Goal: Information Seeking & Learning: Learn about a topic

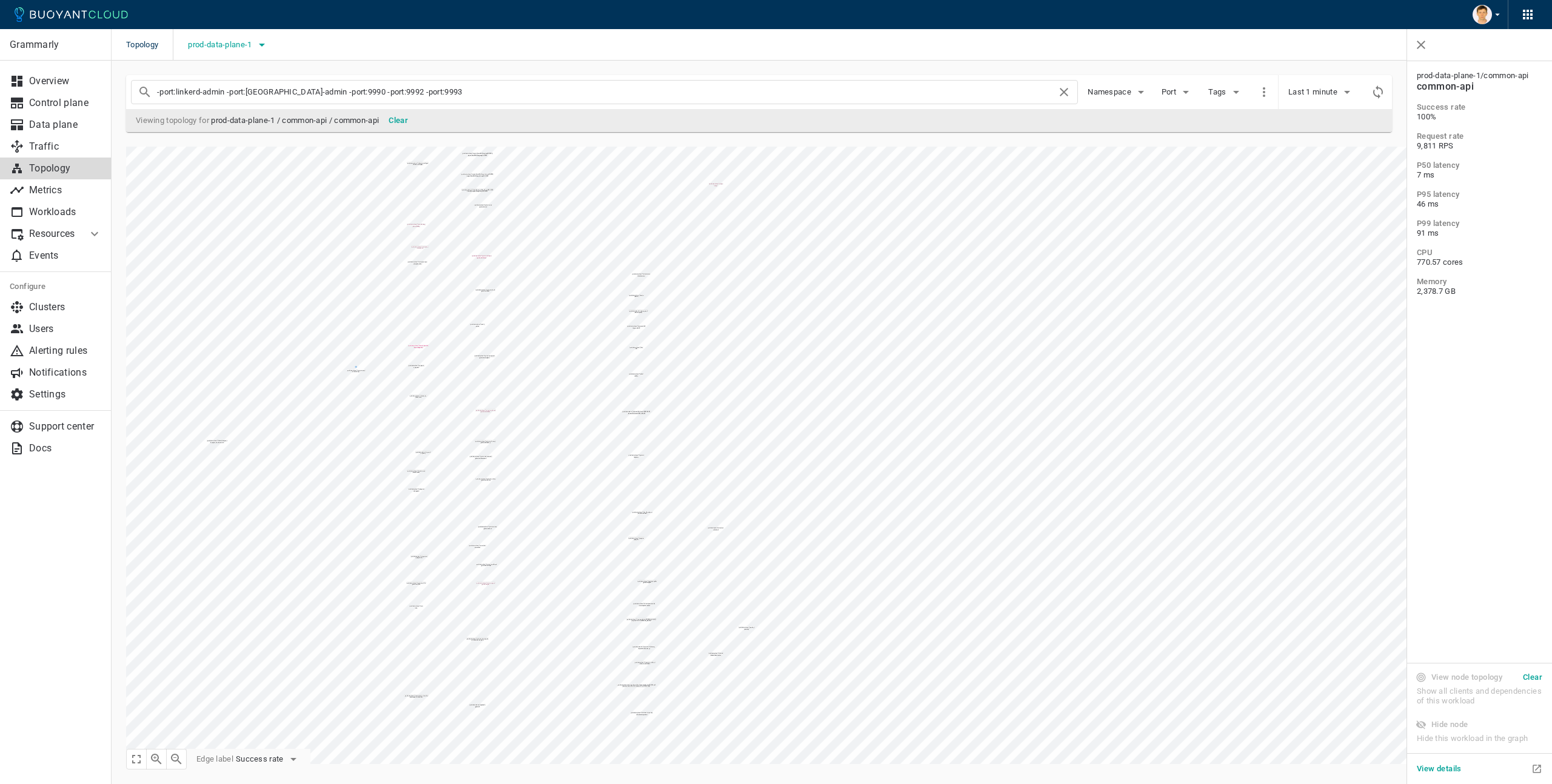
click at [241, 49] on span "prod-data-plane-1" at bounding box center [221, 44] width 66 height 10
click at [204, 130] on input "prod-data-plane-1" at bounding box center [205, 130] width 14 height 14
checkbox input "false"
click at [208, 107] on input "prod-control-plane-1" at bounding box center [205, 106] width 14 height 14
checkbox input "true"
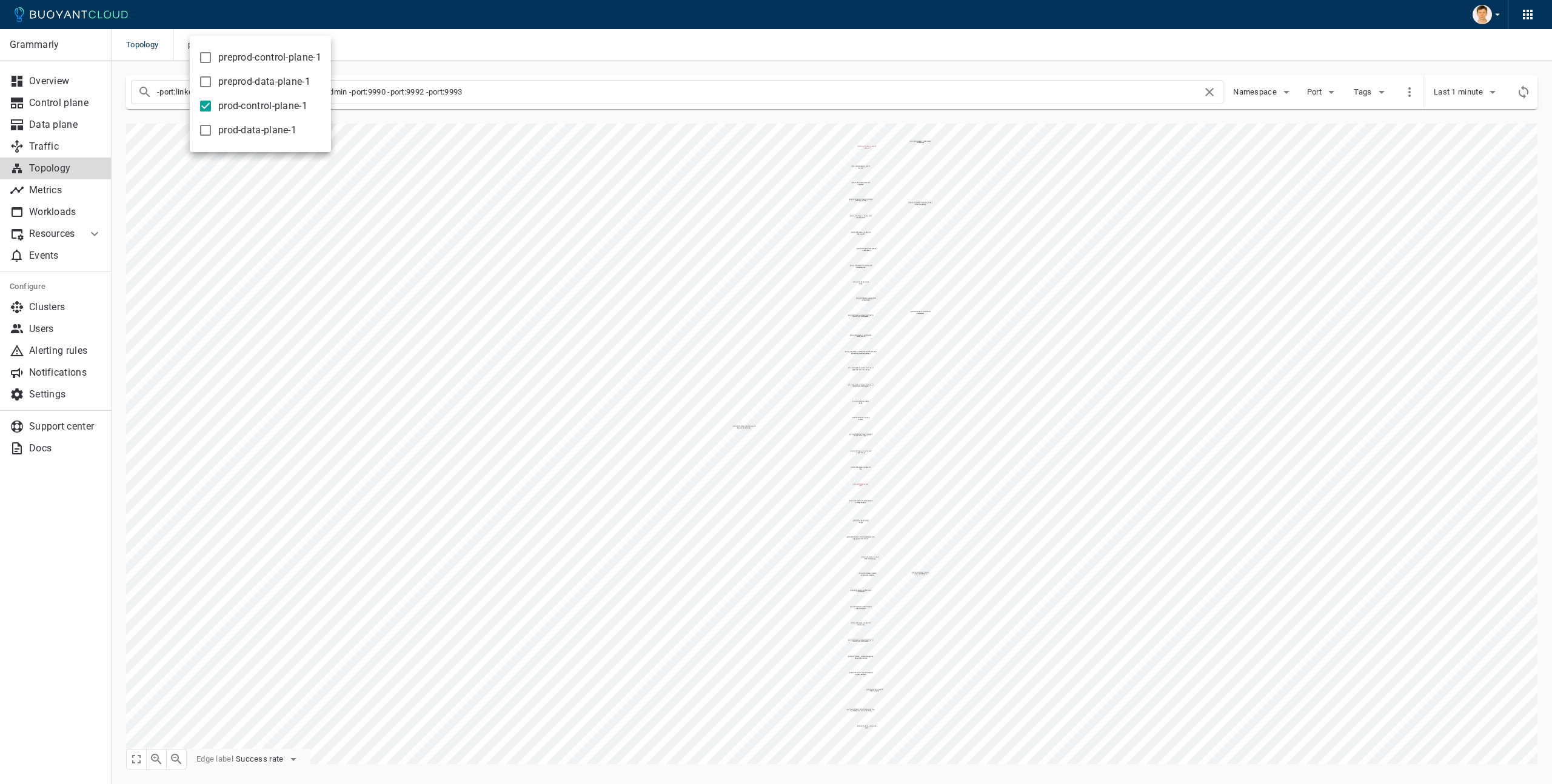
click at [441, 318] on div at bounding box center [776, 392] width 1552 height 784
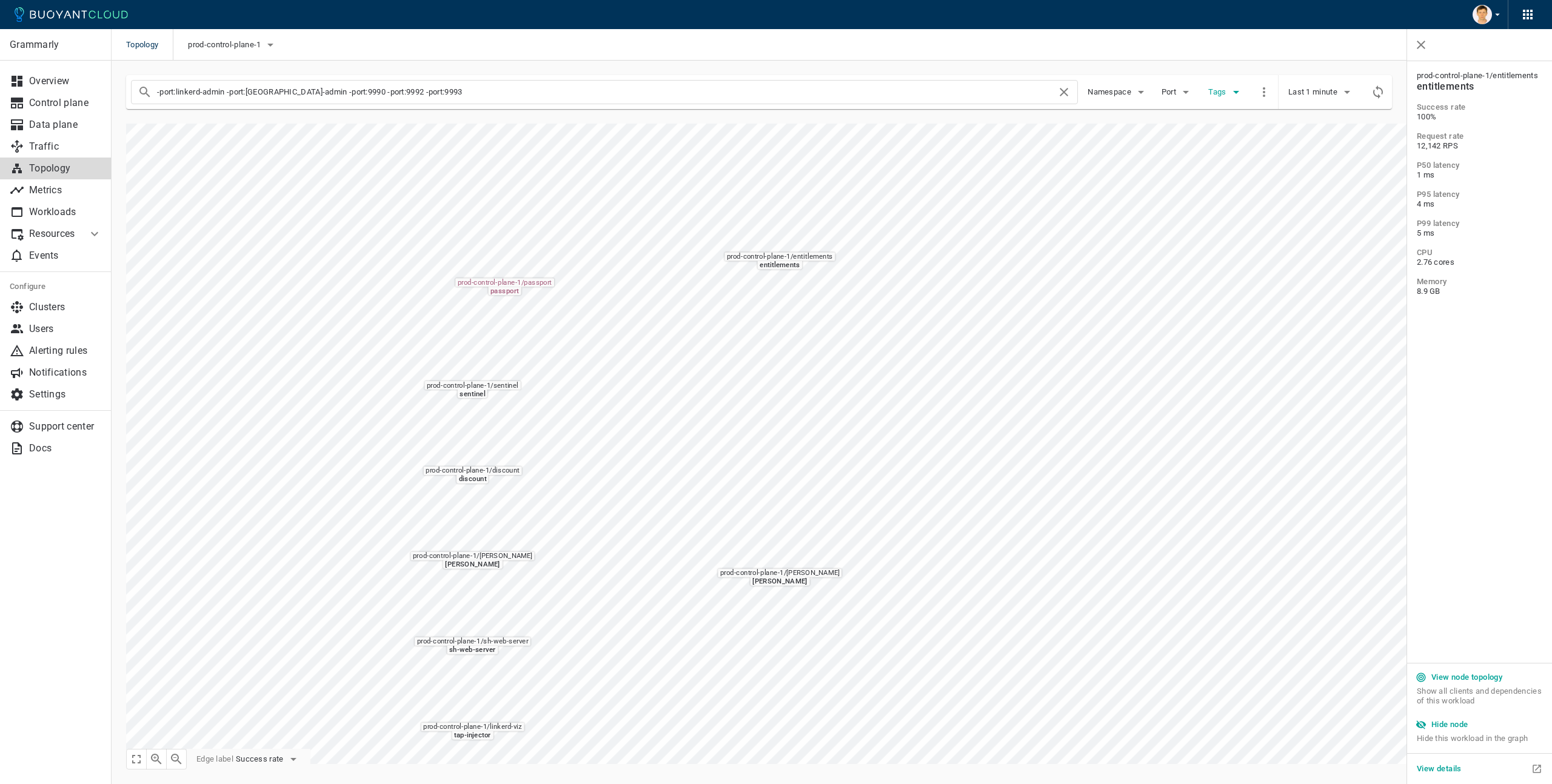
click at [1234, 91] on icon "button" at bounding box center [1236, 92] width 6 height 3
click at [1178, 93] on div at bounding box center [776, 392] width 1552 height 784
click at [1182, 94] on icon "button" at bounding box center [1185, 91] width 14 height 14
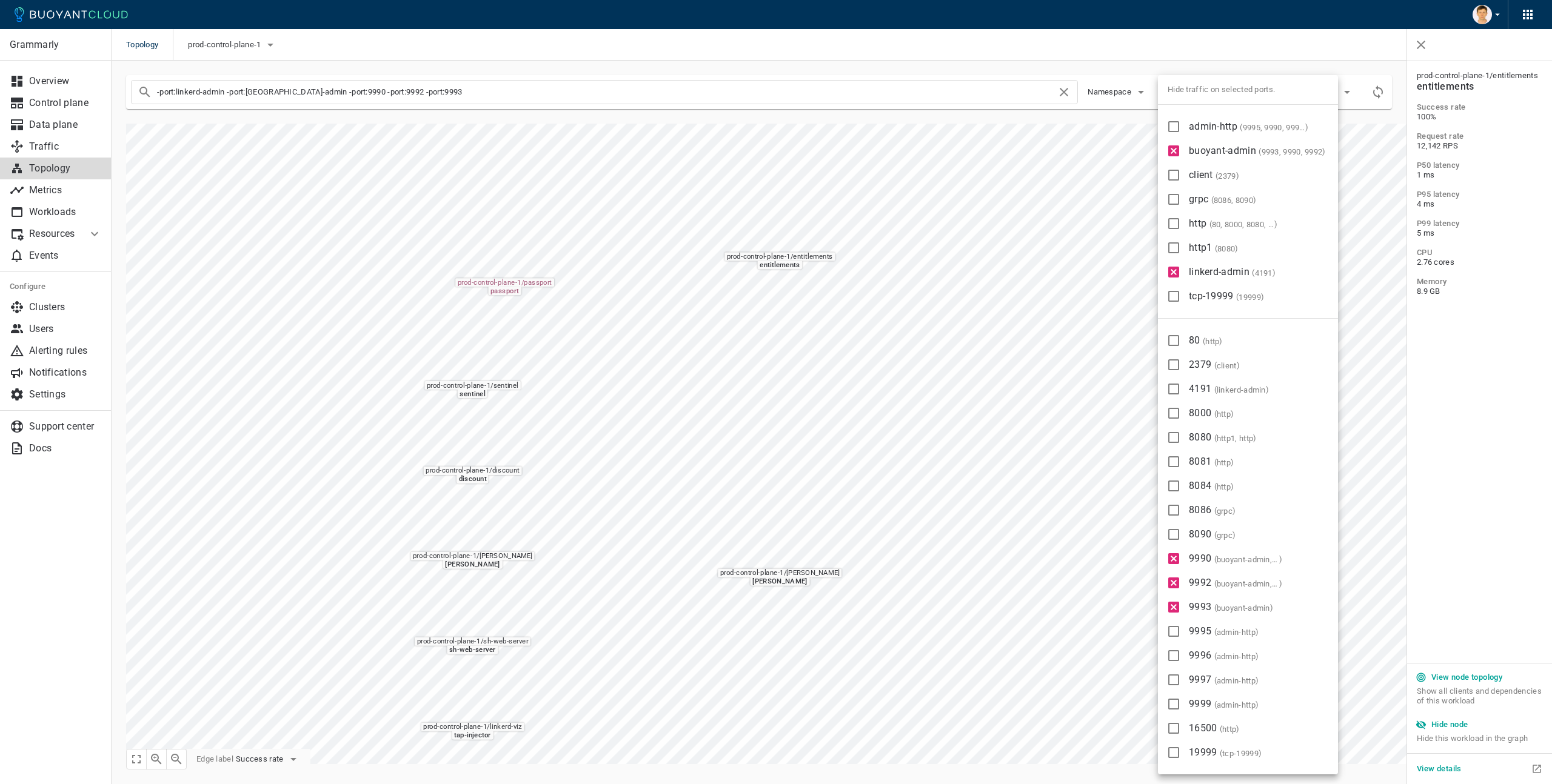
click at [1176, 559] on input "9990 ( buoyant-admin, admin-http )" at bounding box center [1173, 558] width 14 height 14
checkbox input "false"
type input "-port:linkerd-admin -port:buoyant-admin -port:9992 -port:9993"
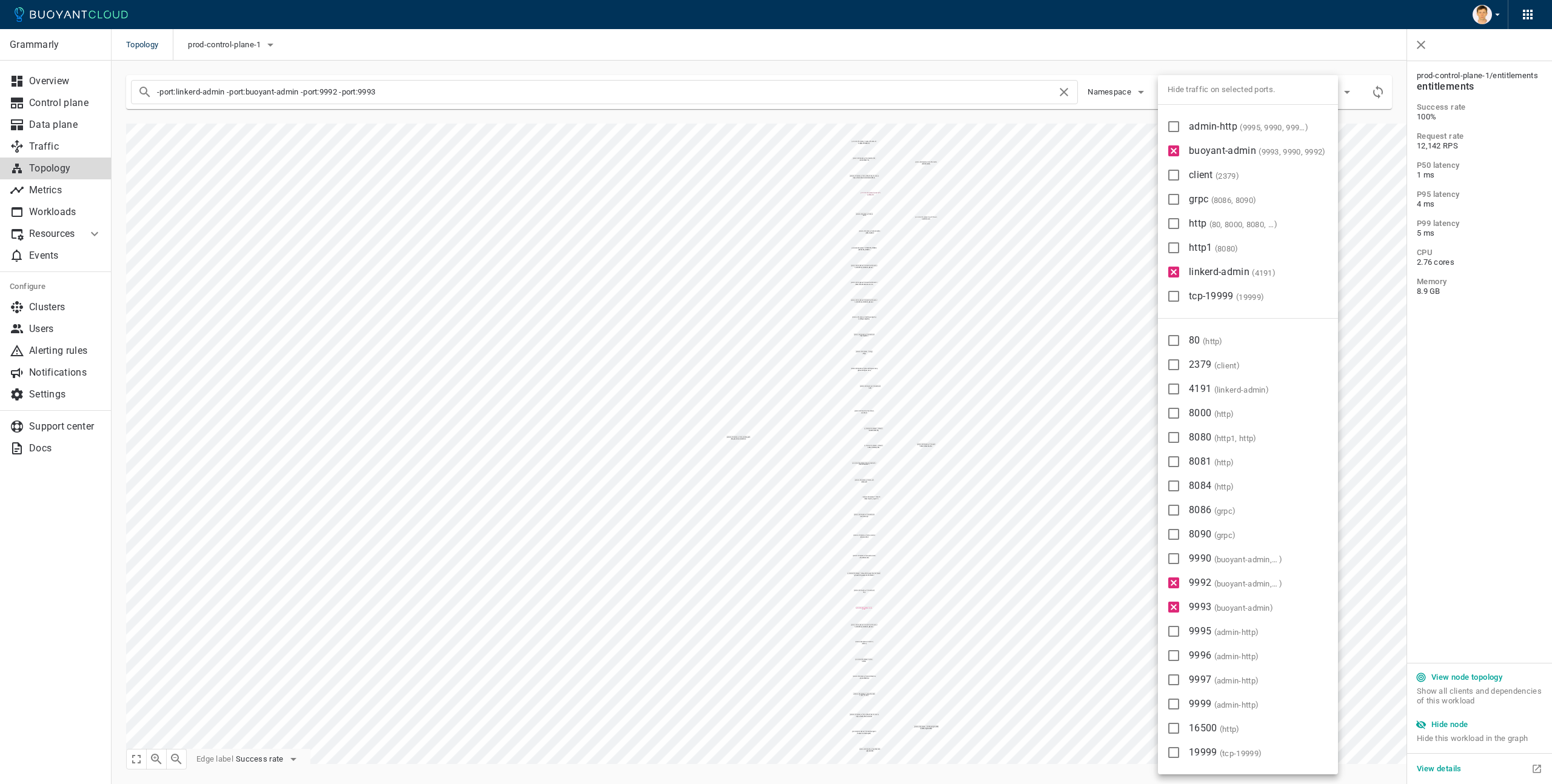
click at [1173, 582] on input "9992 ( buoyant-admin, admin-http )" at bounding box center [1173, 582] width 14 height 14
checkbox input "false"
type input "-port:linkerd-admin -port:buoyant-admin -port:9993"
click at [1169, 606] on input "9993 ( buoyant-admin )" at bounding box center [1173, 606] width 14 height 14
checkbox input "false"
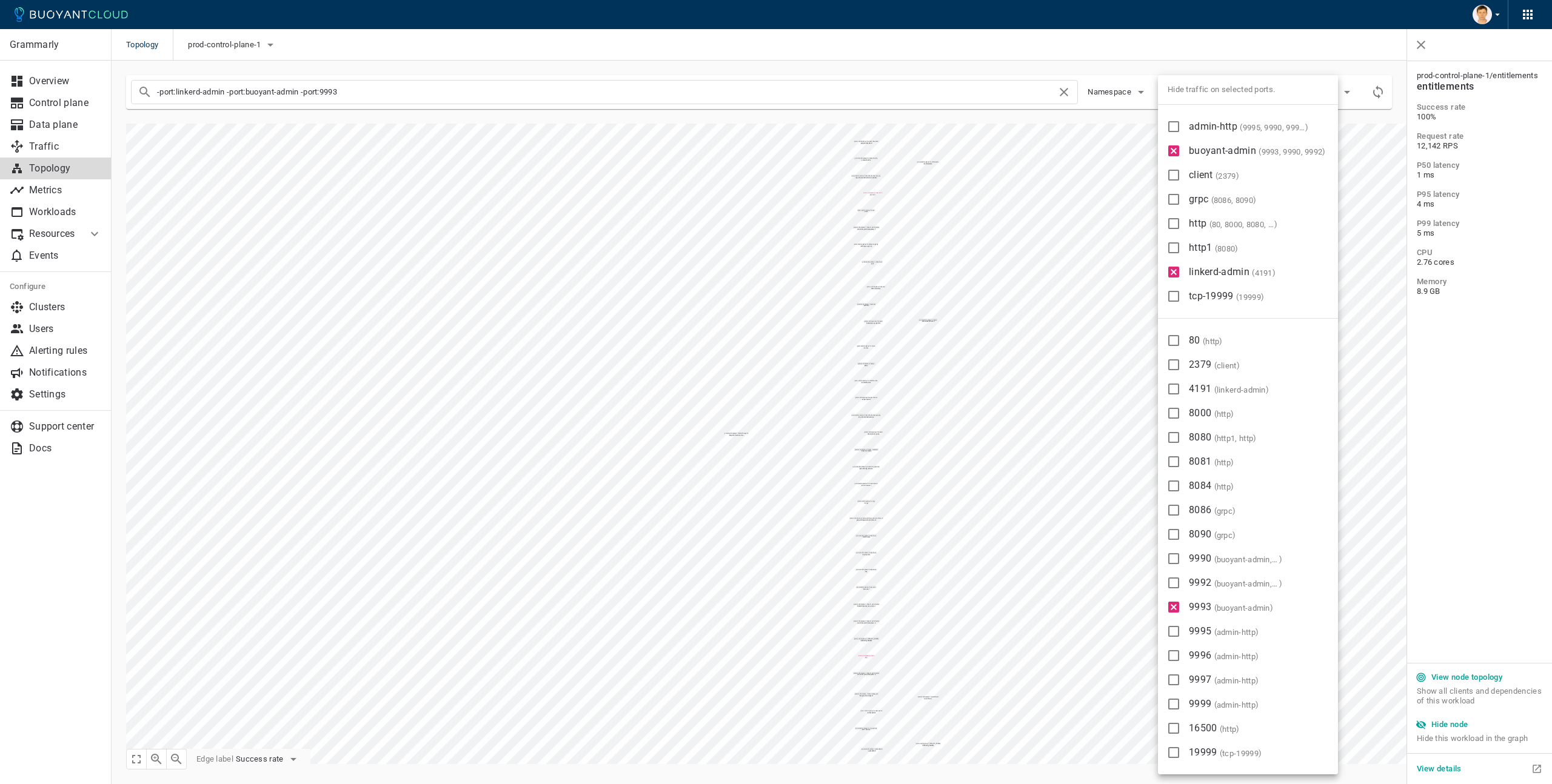
type input "-port:linkerd-admin -port:buoyant-admin"
click at [43, 138] on div at bounding box center [776, 392] width 1552 height 784
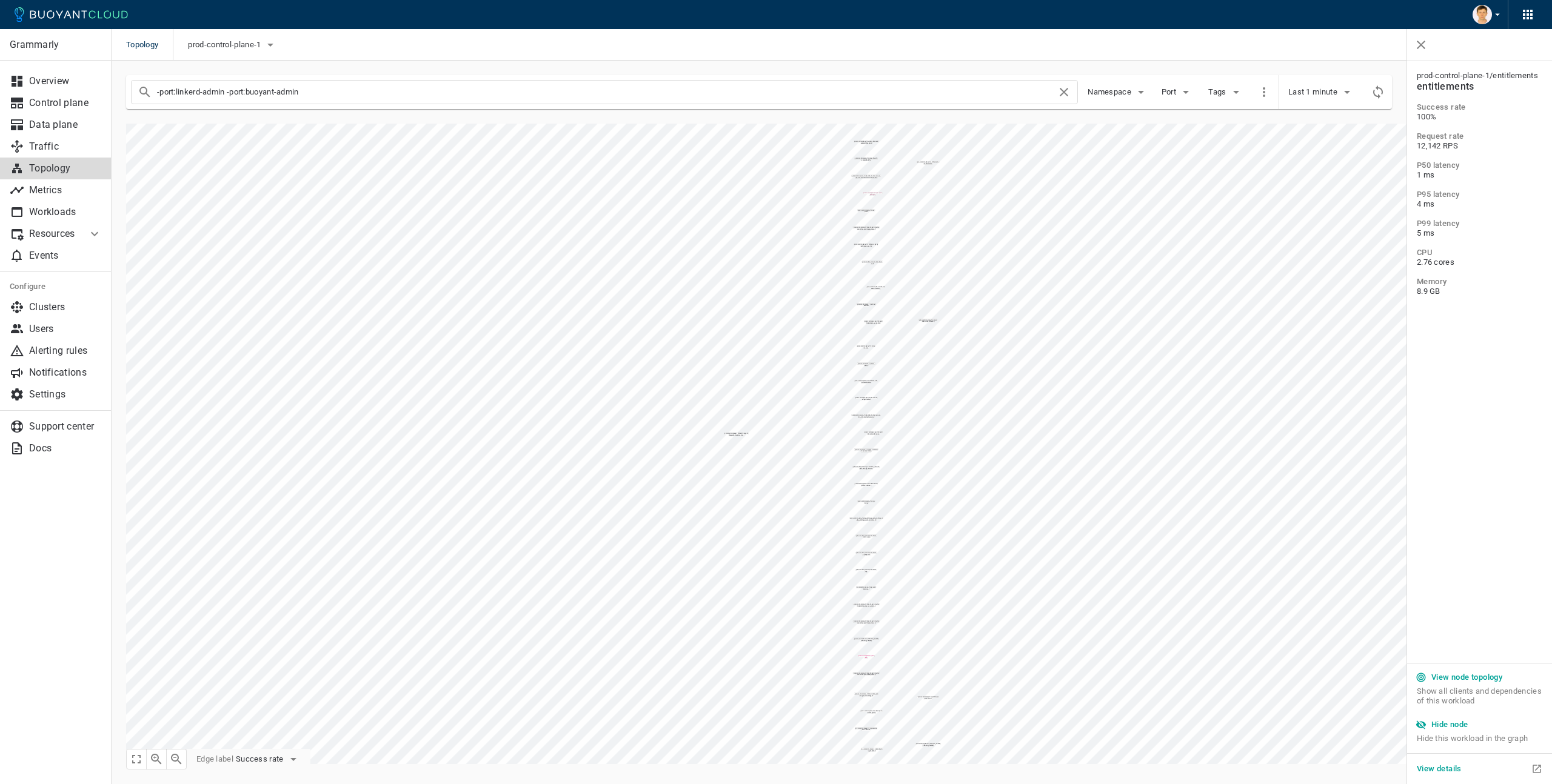
click at [43, 146] on div "Hide traffic on selected ports. admin-http ( 9995, 9990, 9996, 9997, 9992, 9999…" at bounding box center [776, 392] width 1552 height 784
click at [43, 149] on p "Traffic" at bounding box center [65, 147] width 73 height 12
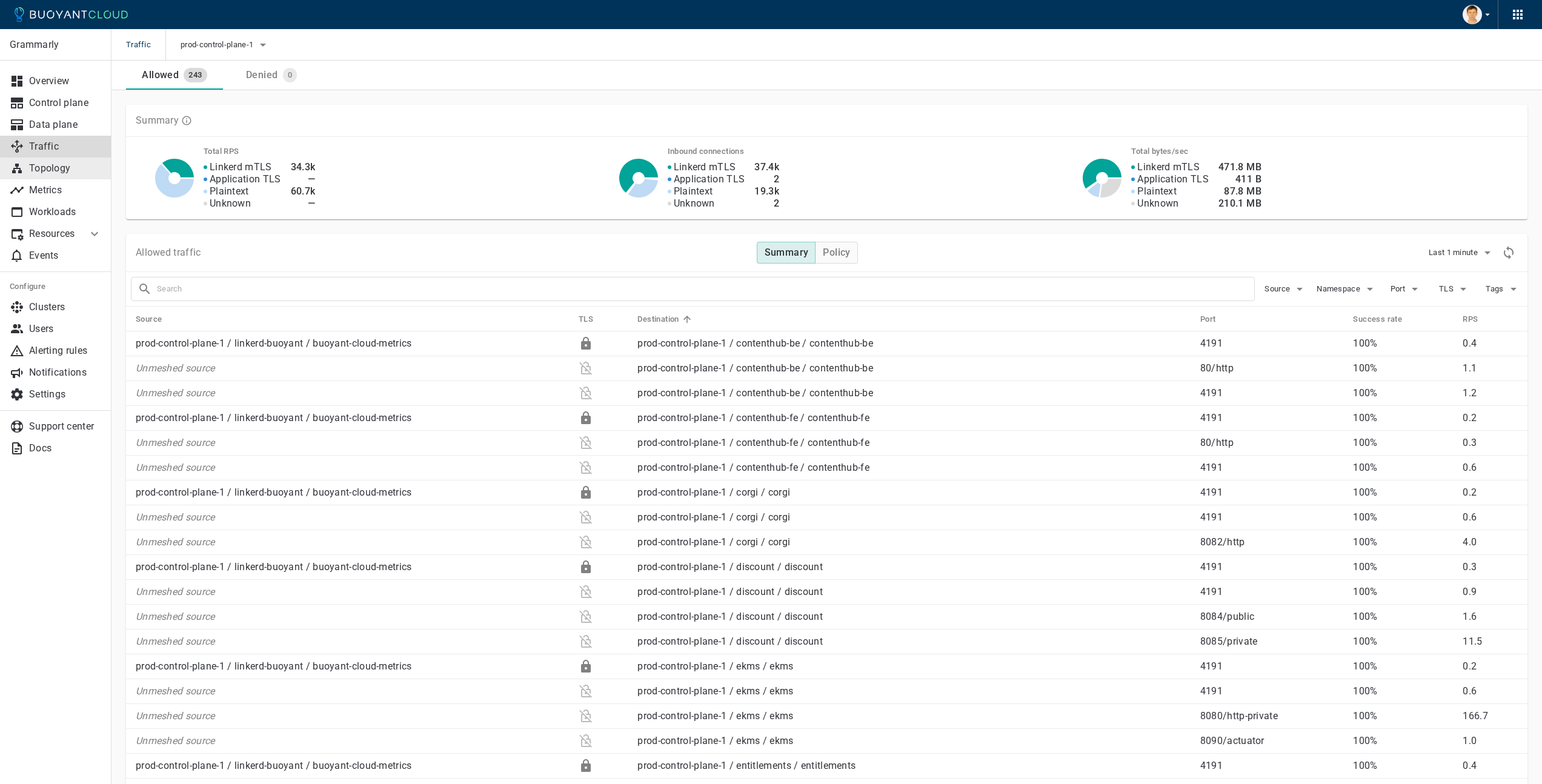
click at [49, 172] on p "Topology" at bounding box center [65, 169] width 73 height 12
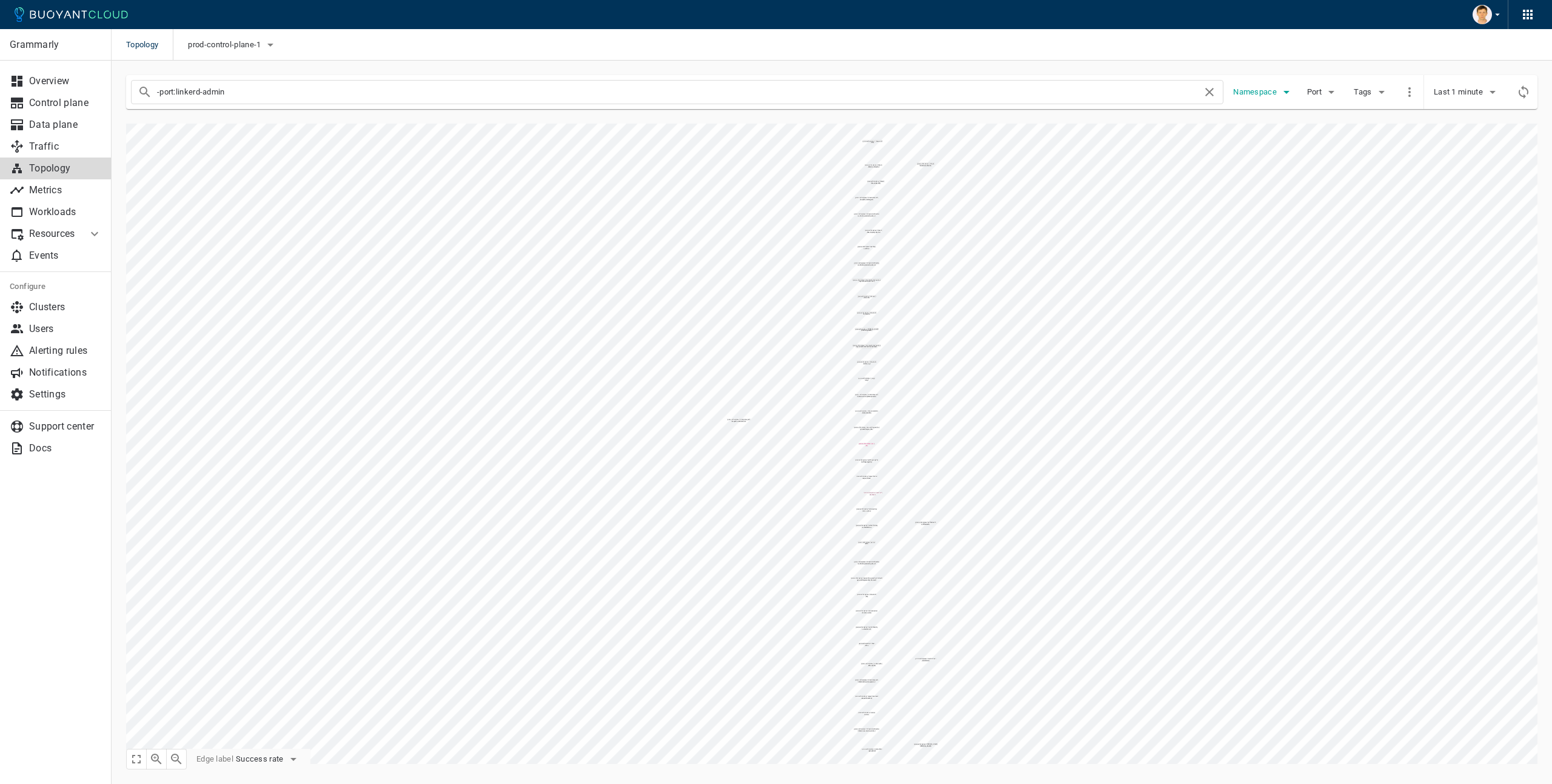
click at [1271, 88] on span "Namespace" at bounding box center [1255, 91] width 46 height 10
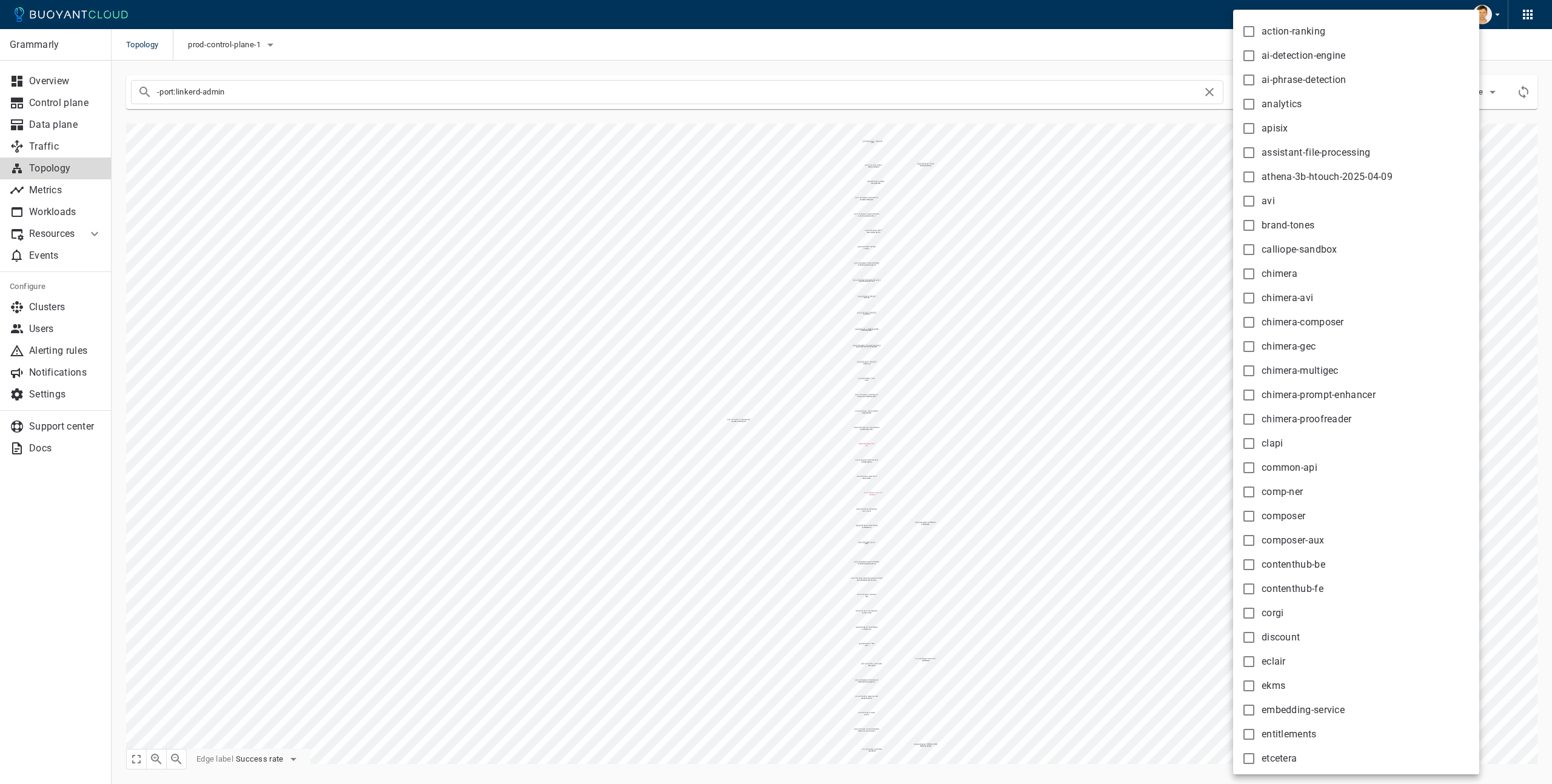
click at [1068, 310] on div at bounding box center [776, 392] width 1552 height 784
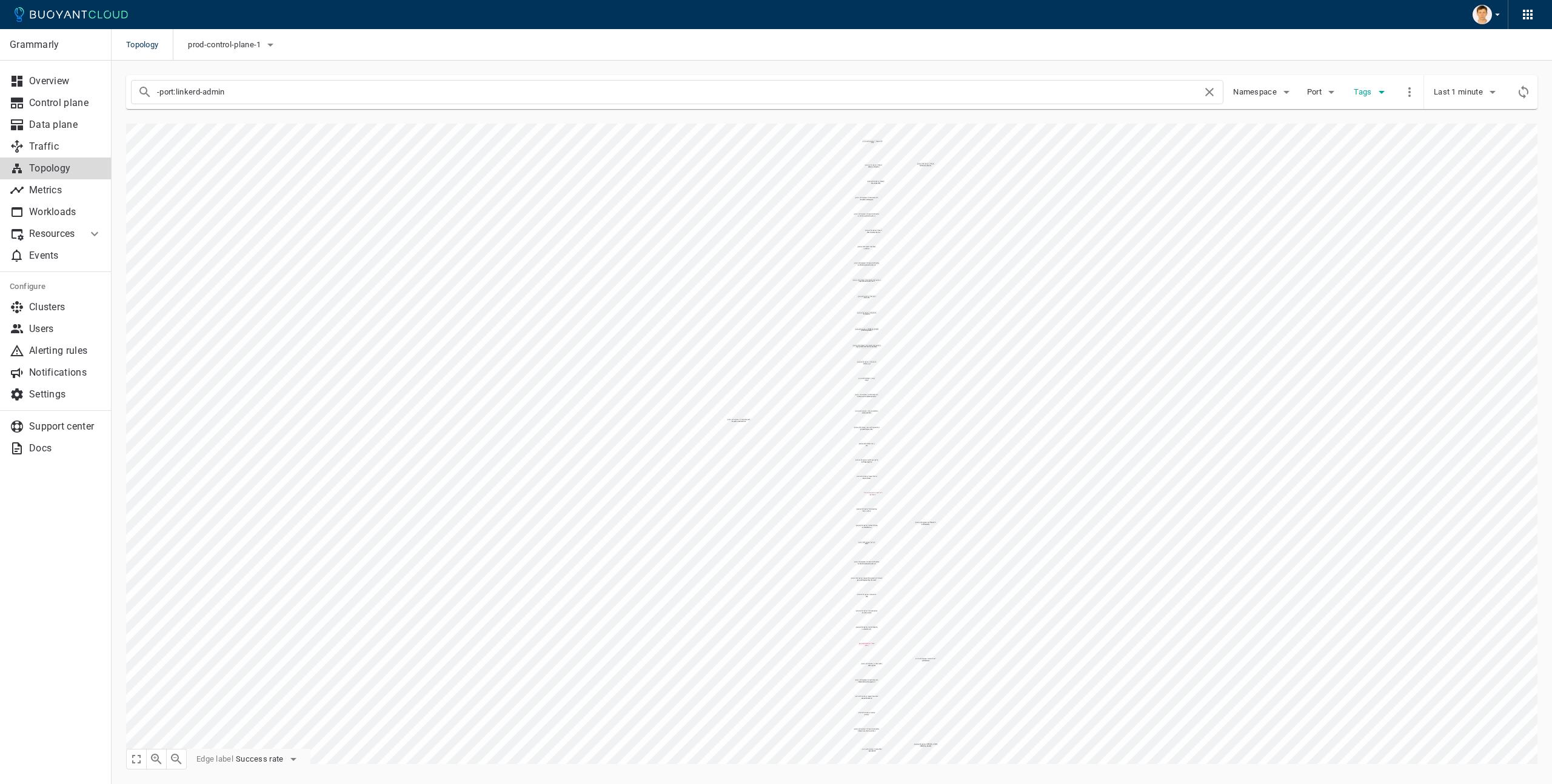
click at [1375, 92] on icon "button" at bounding box center [1381, 91] width 14 height 14
click at [1341, 95] on div at bounding box center [776, 392] width 1552 height 784
click at [1331, 93] on icon "button" at bounding box center [1331, 92] width 6 height 3
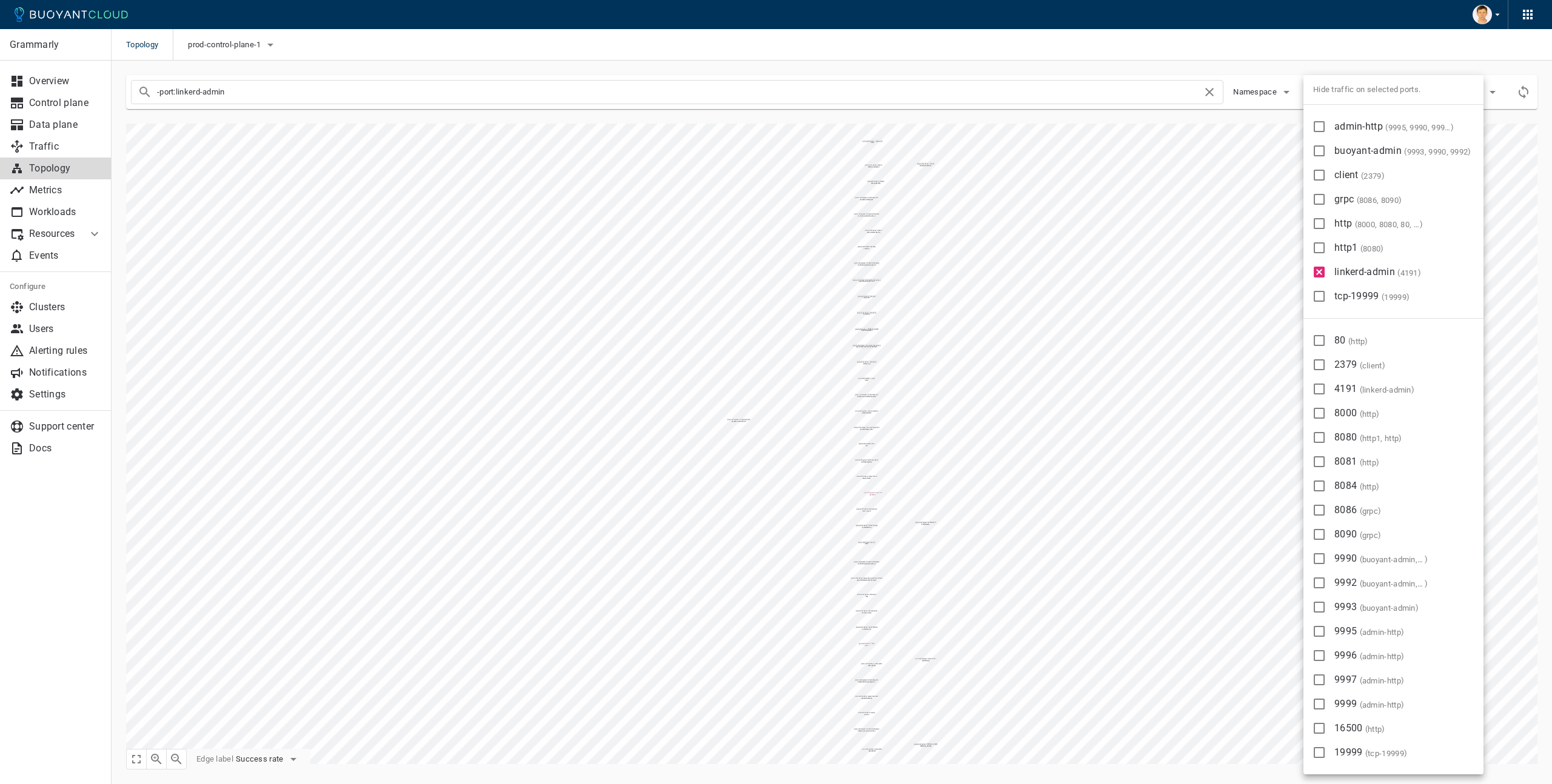
click at [709, 353] on div at bounding box center [776, 392] width 1552 height 784
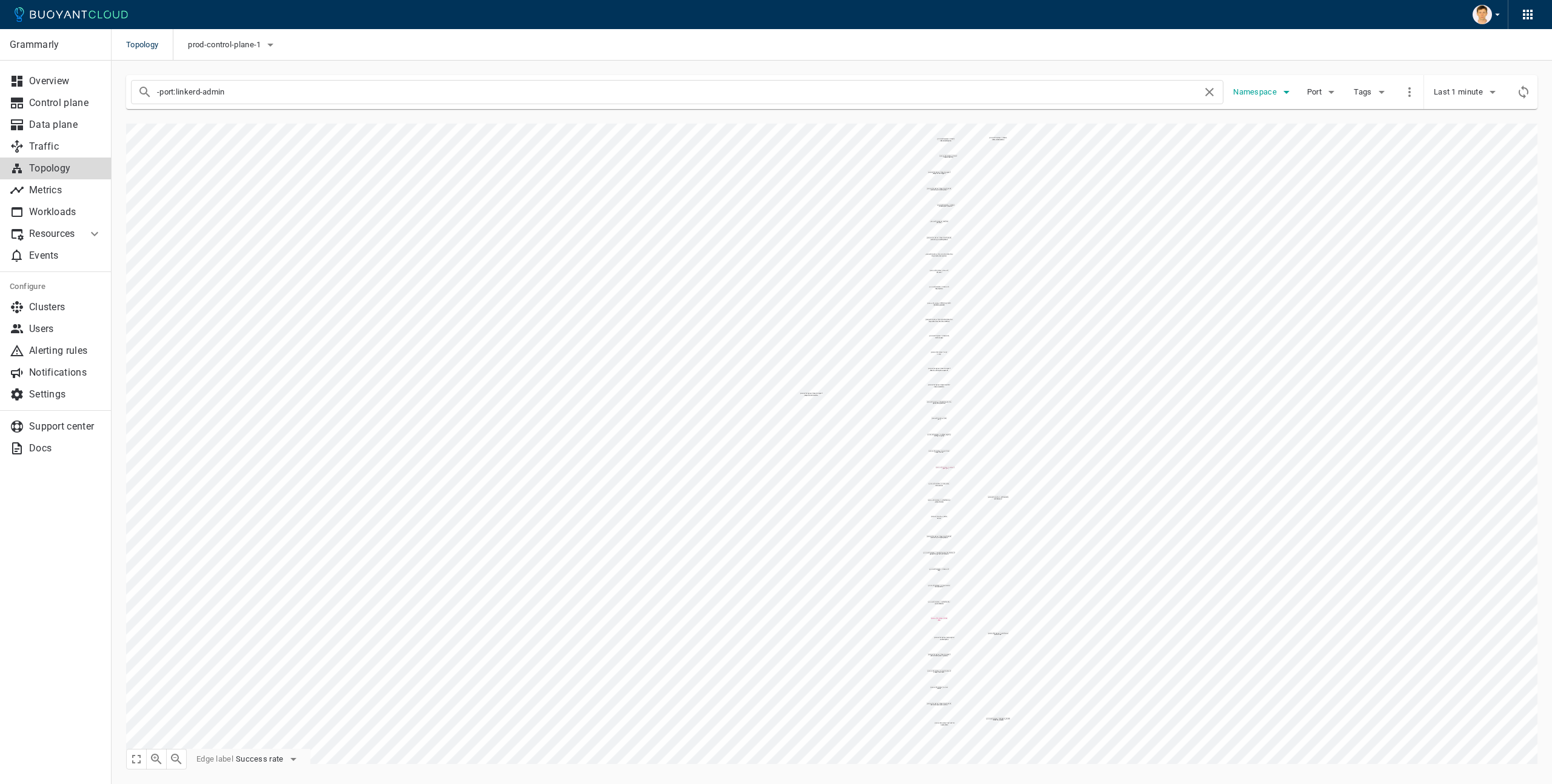
click at [1287, 94] on icon "button" at bounding box center [1286, 91] width 14 height 14
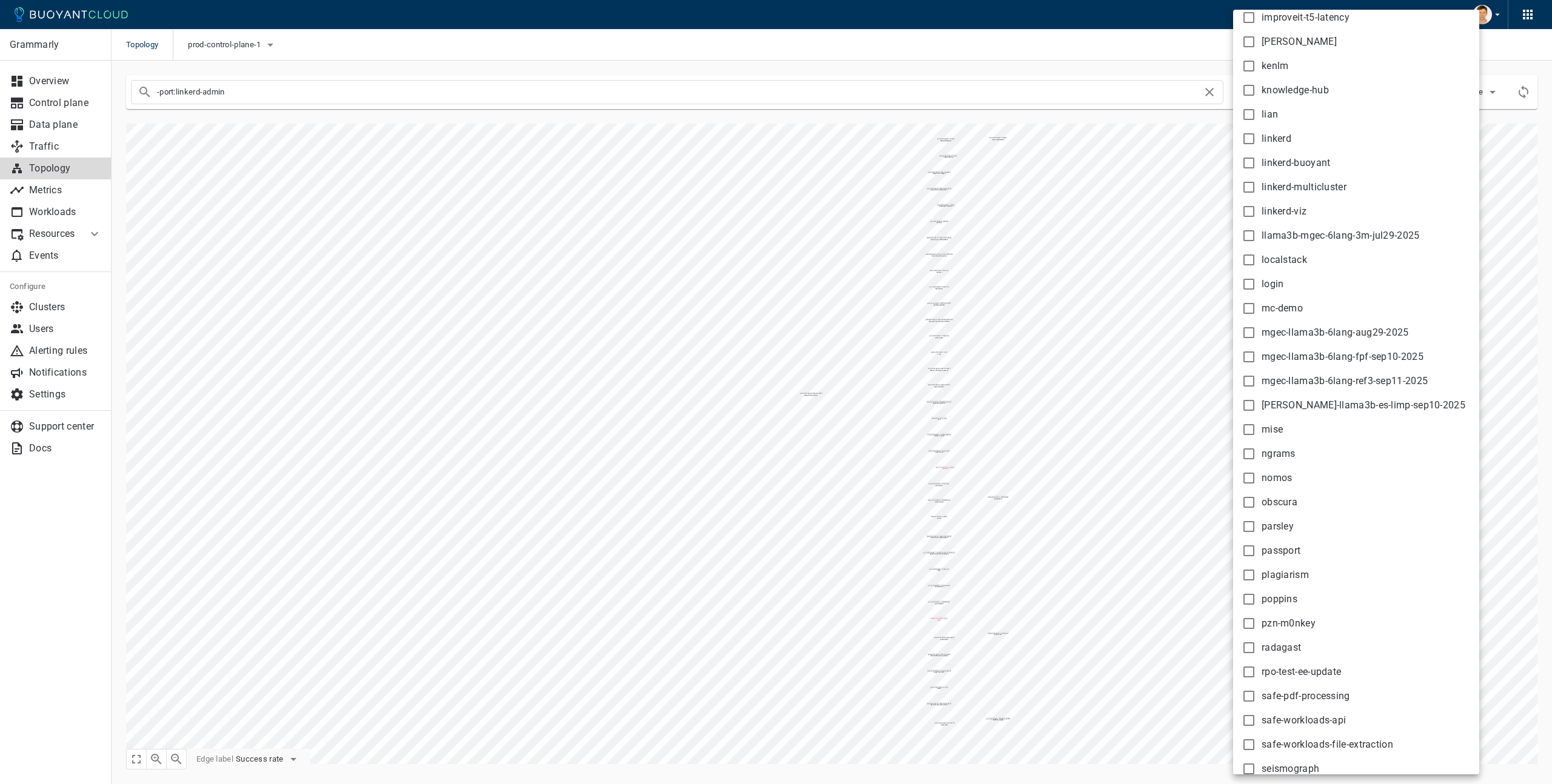
scroll to position [2114, 0]
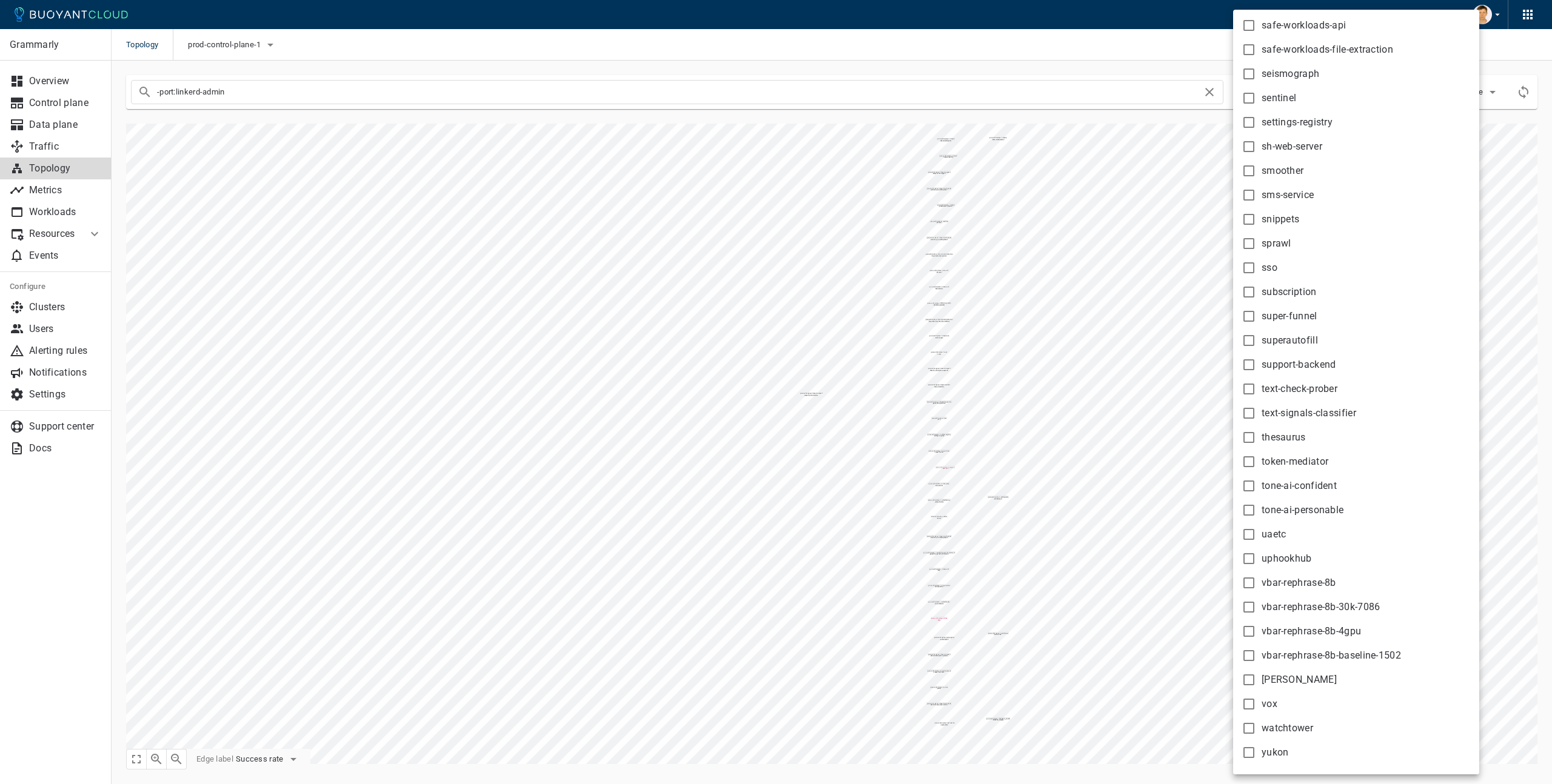
click at [1173, 337] on div at bounding box center [776, 392] width 1552 height 784
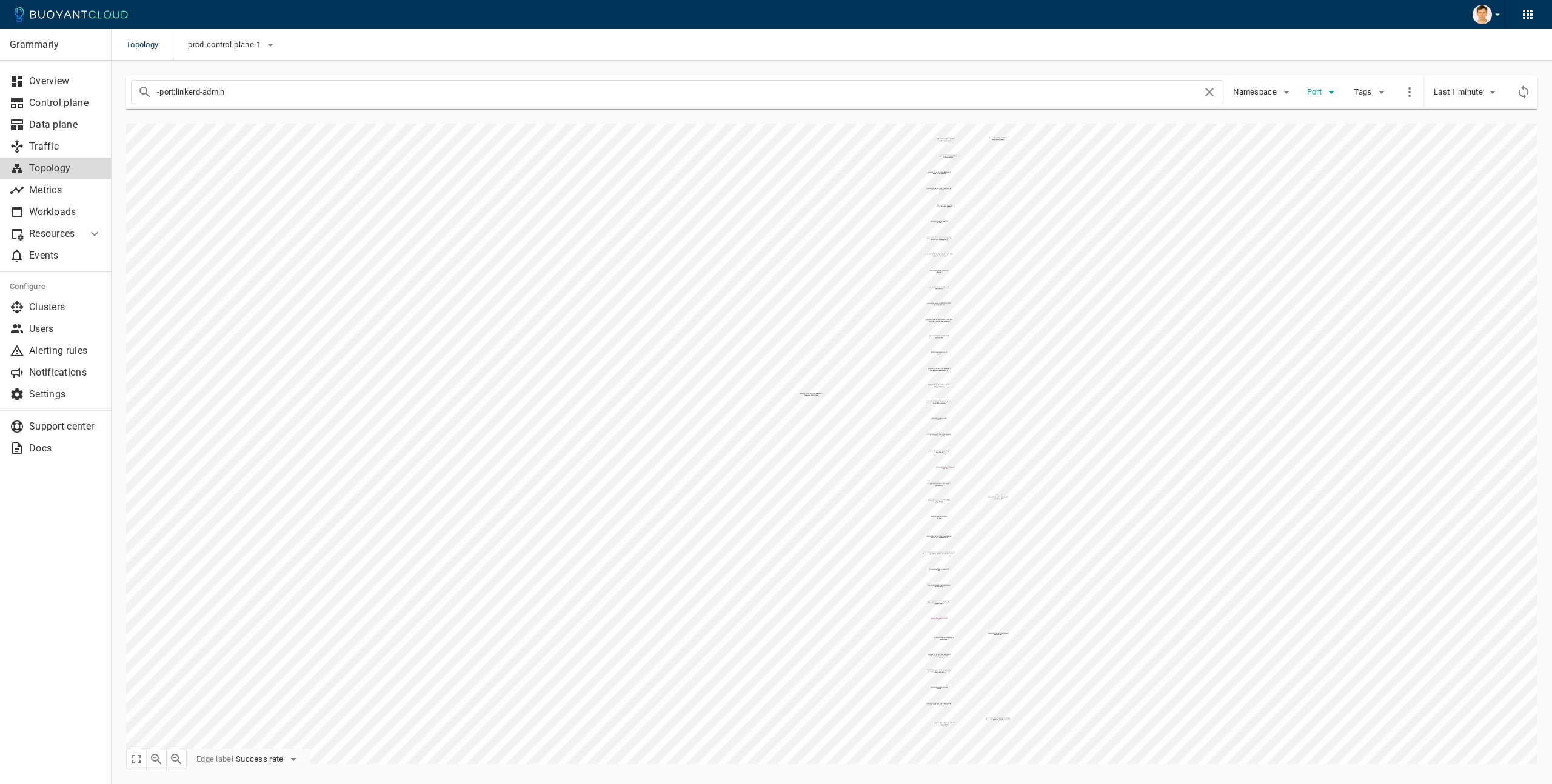
click at [1318, 95] on span "Port" at bounding box center [1315, 91] width 17 height 10
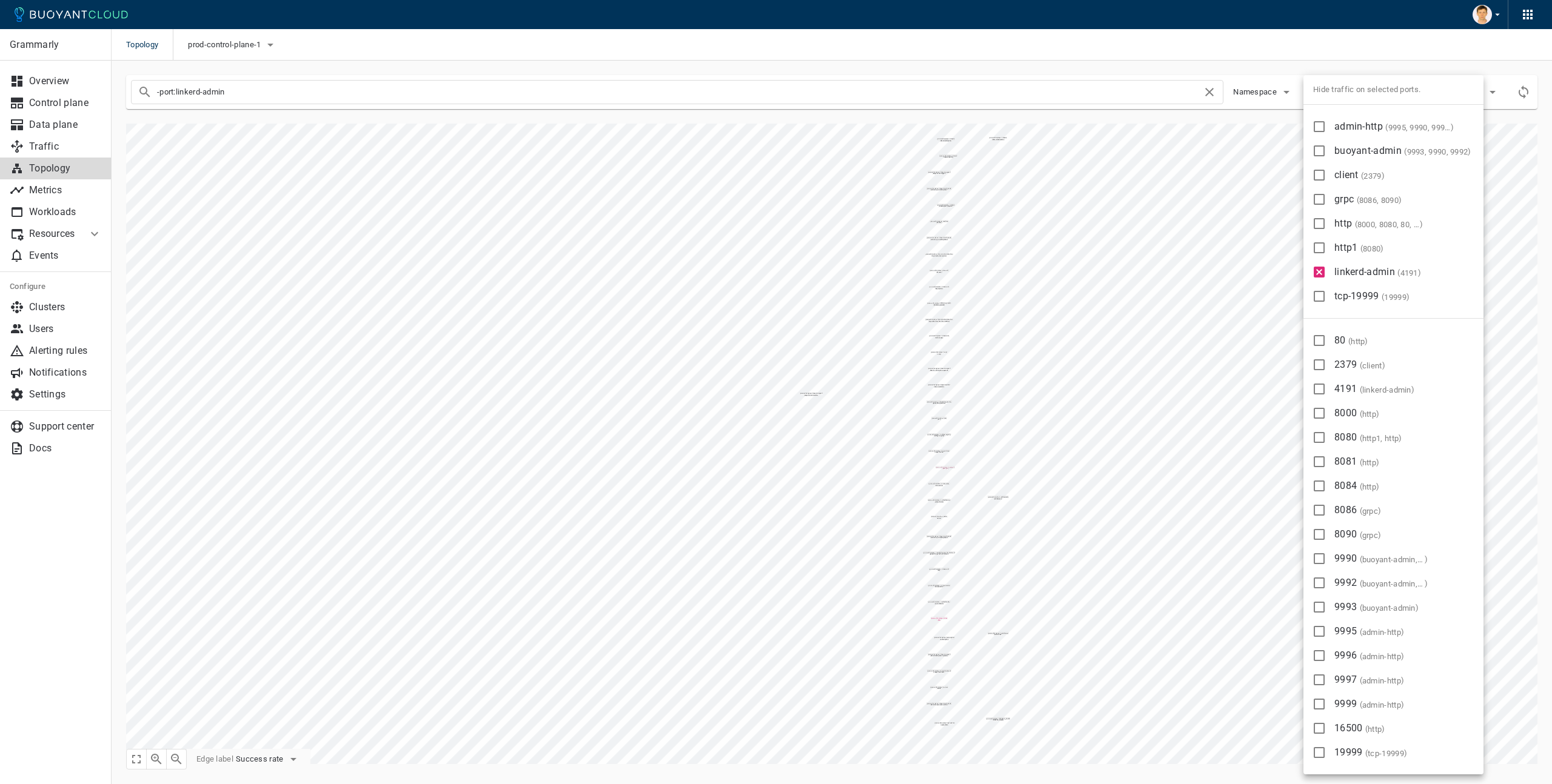
drag, startPoint x: 1086, startPoint y: 512, endPoint x: 1059, endPoint y: 507, distance: 27.5
click at [1086, 512] on div at bounding box center [776, 392] width 1552 height 784
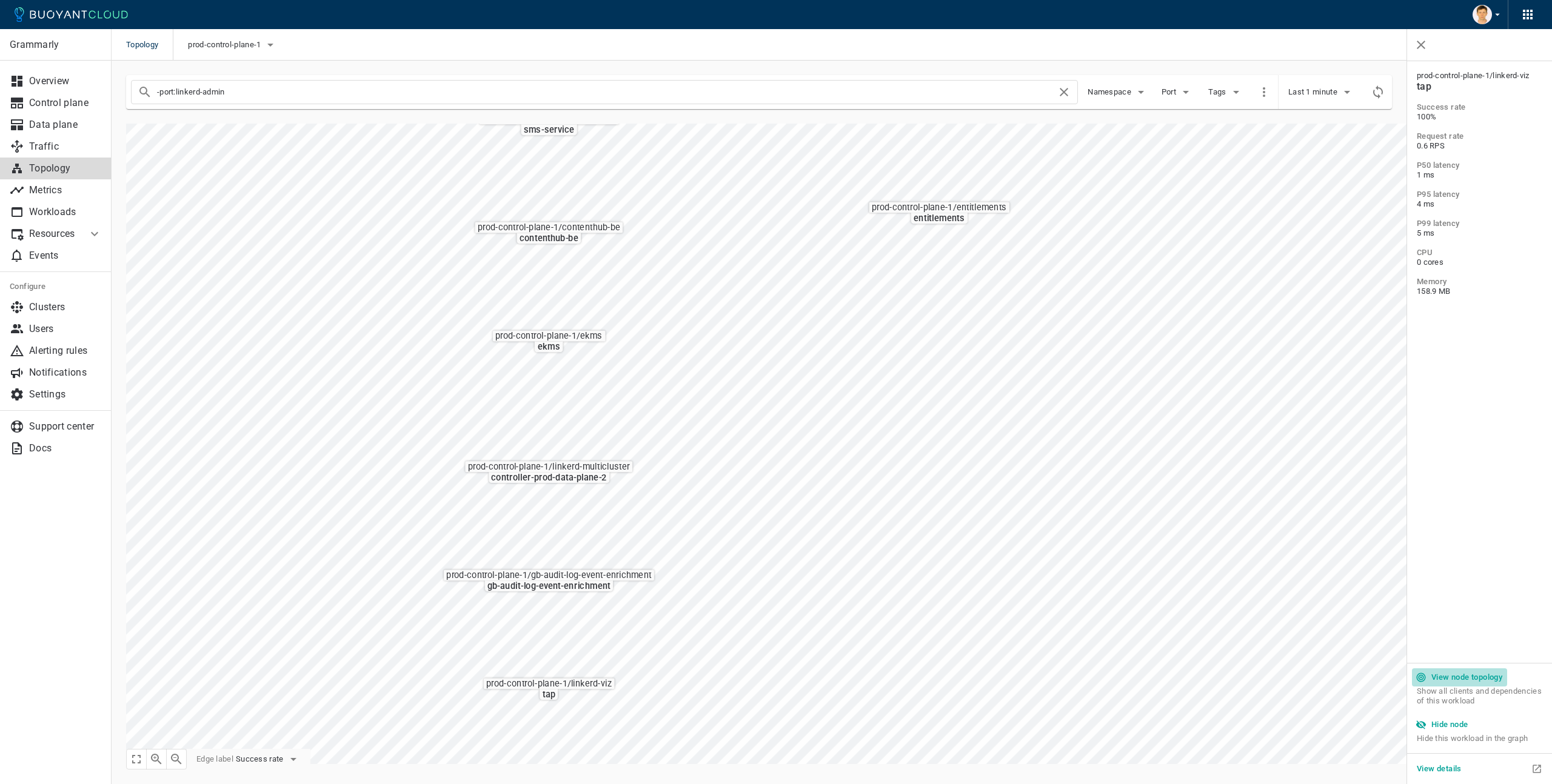
click at [1468, 678] on h5 "View node topology" at bounding box center [1467, 677] width 71 height 10
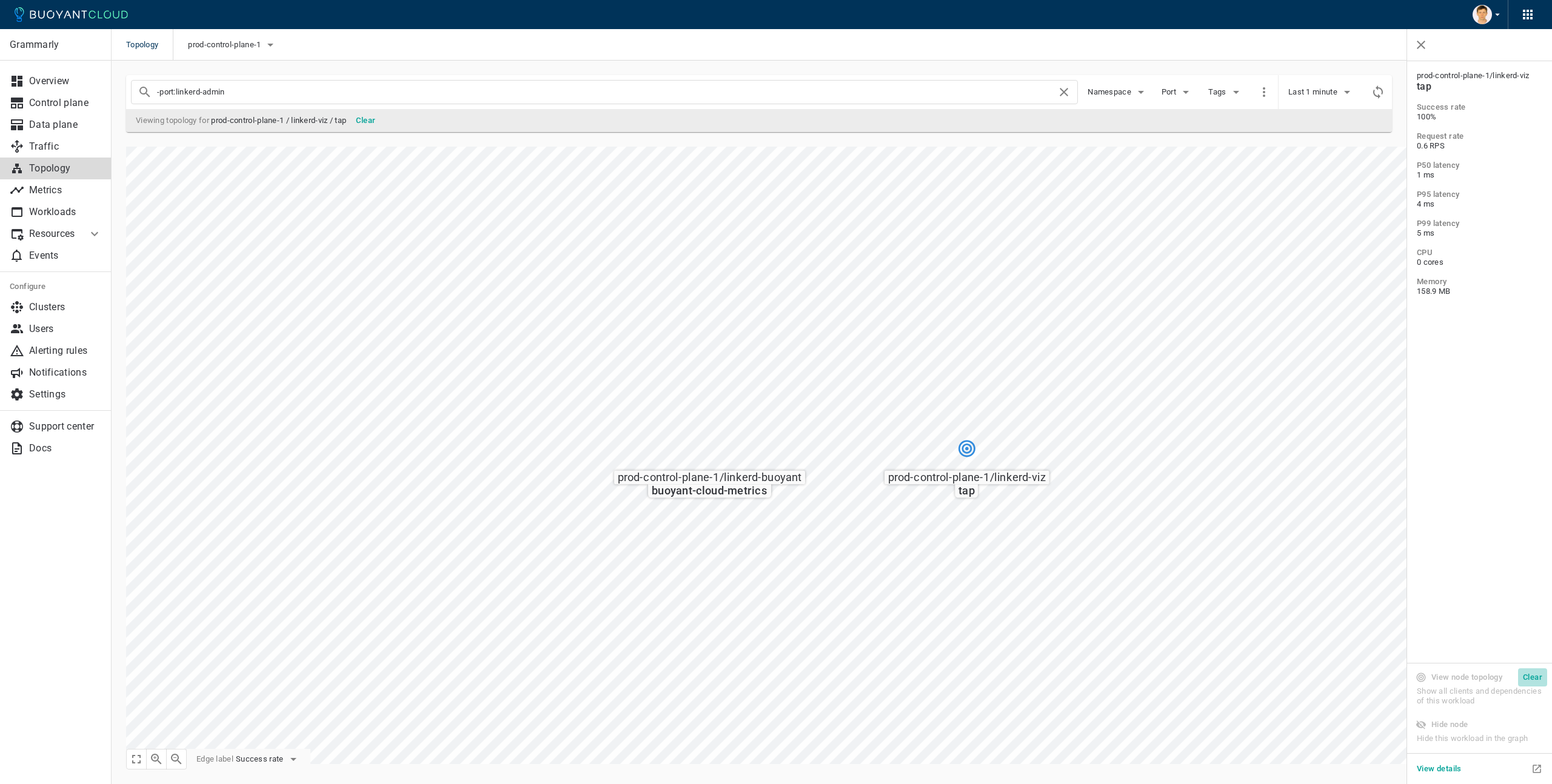
click at [1530, 677] on h5 "Clear" at bounding box center [1533, 677] width 19 height 10
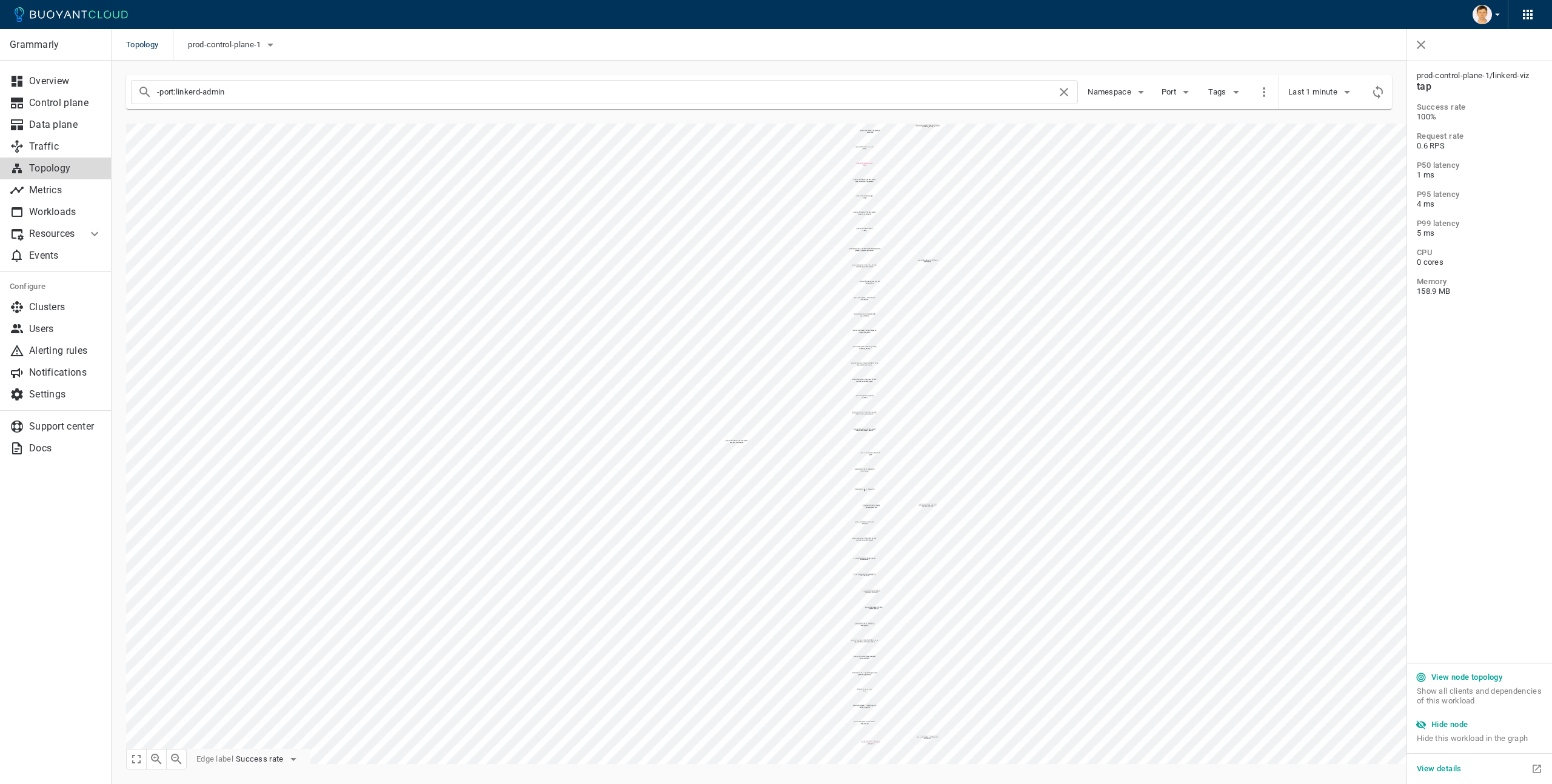
click at [1454, 767] on h5 "View details" at bounding box center [1439, 768] width 45 height 10
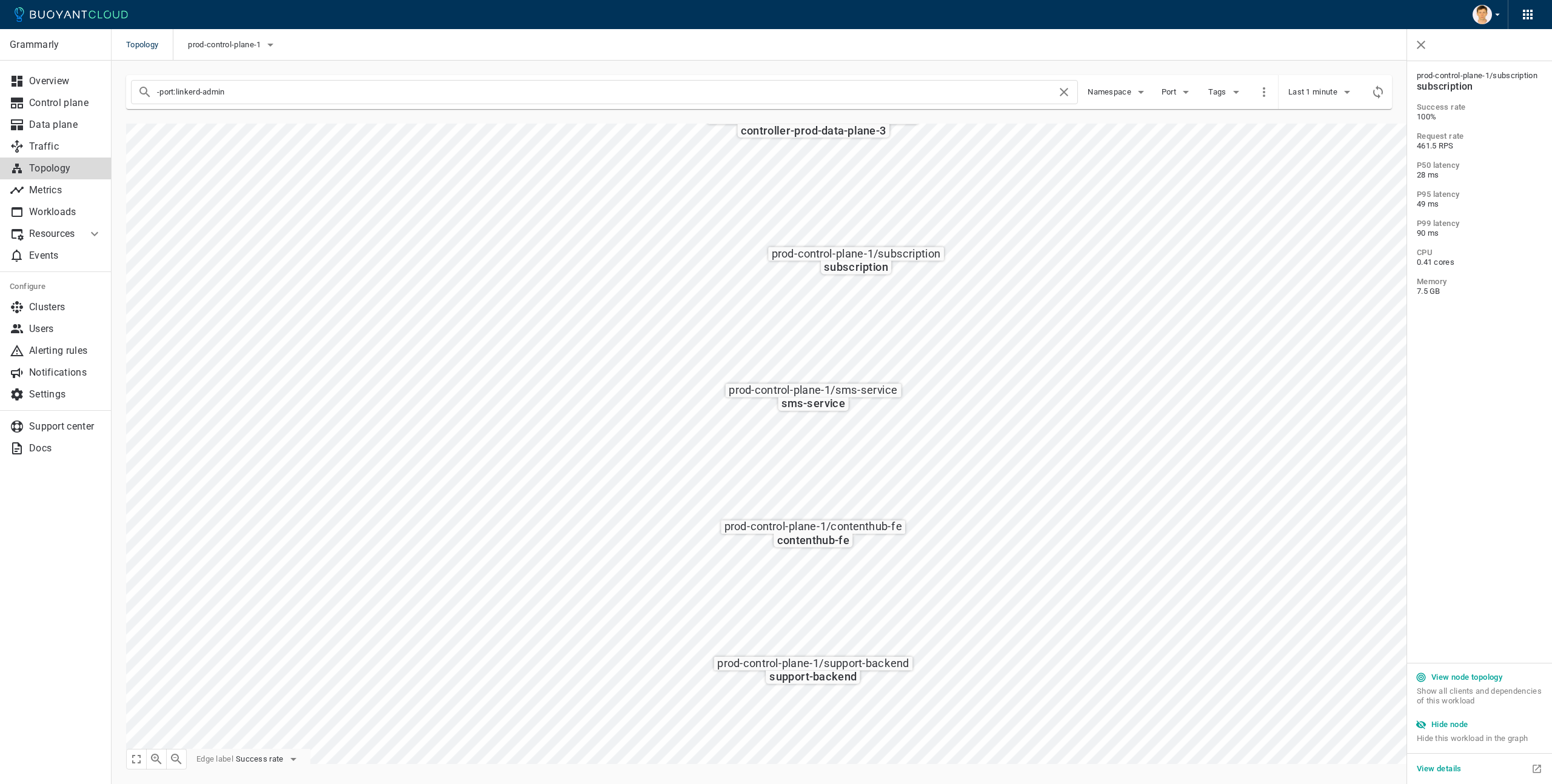
scroll to position [1330, 0]
